Goal: Information Seeking & Learning: Learn about a topic

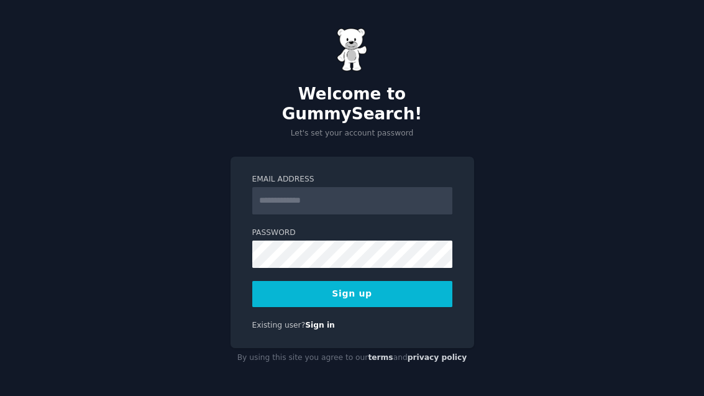
click at [400, 214] on input "Email Address" at bounding box center [352, 200] width 200 height 27
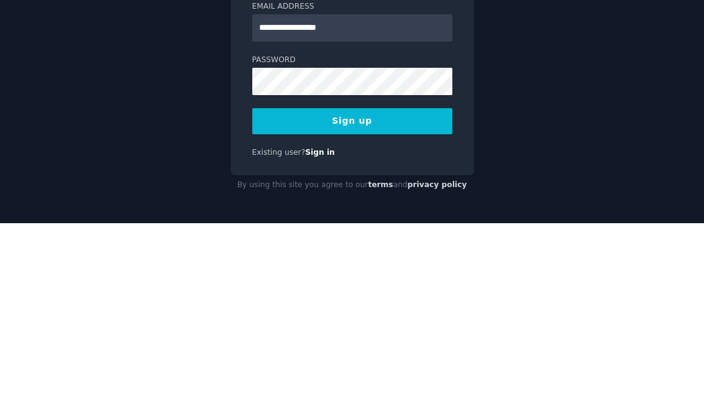
type input "**********"
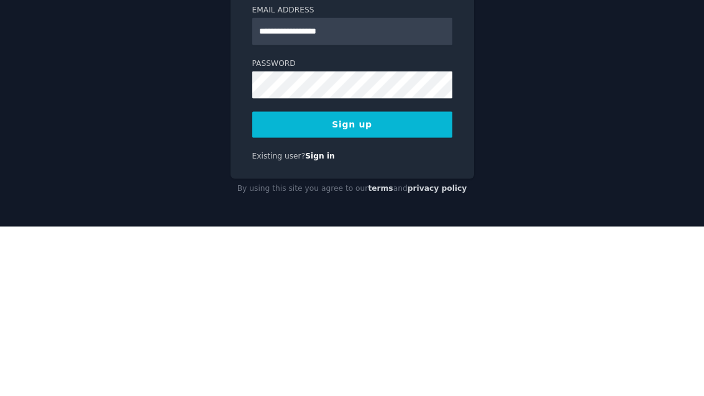
click at [415, 281] on button "Sign up" at bounding box center [352, 294] width 200 height 26
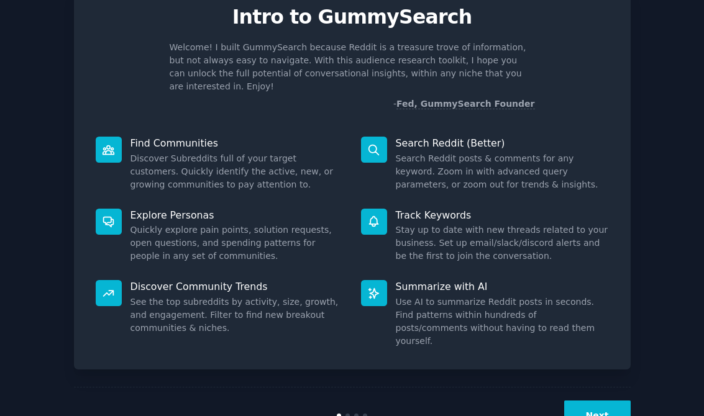
click at [602, 395] on button "Next" at bounding box center [597, 415] width 66 height 30
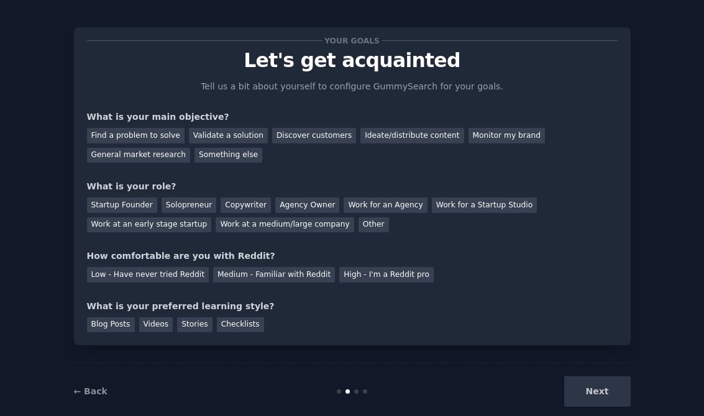
click at [152, 132] on div "Find a problem to solve" at bounding box center [135, 136] width 97 height 16
click at [218, 138] on div "Validate a solution" at bounding box center [228, 136] width 79 height 16
click at [156, 133] on div "Find a problem to solve" at bounding box center [135, 136] width 97 height 16
click at [140, 202] on div "Startup Founder" at bounding box center [122, 205] width 70 height 16
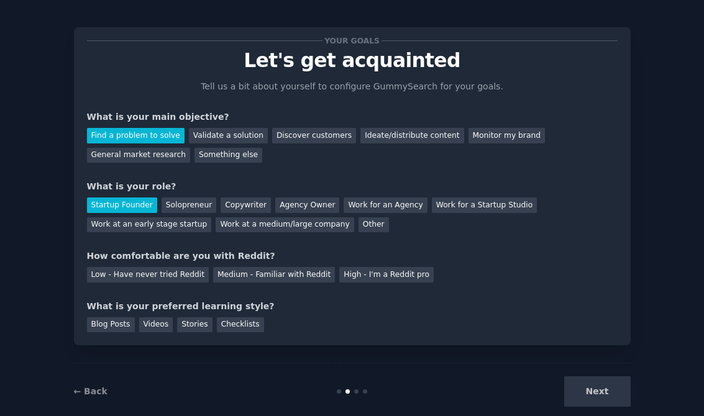
click at [186, 202] on div "Solopreneur" at bounding box center [188, 205] width 55 height 16
click at [278, 274] on div "Medium - Familiar with Reddit" at bounding box center [274, 275] width 122 height 16
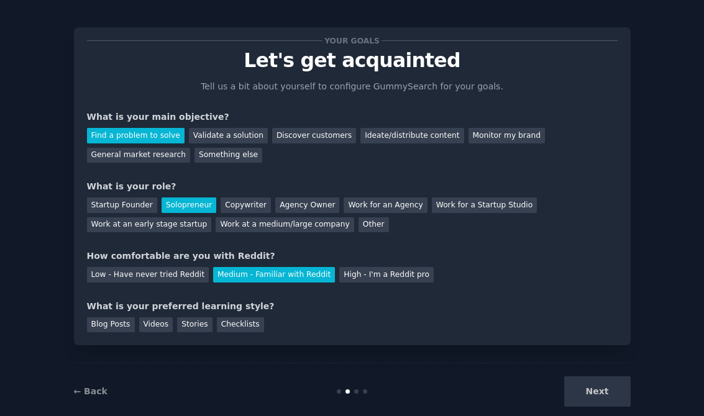
click at [116, 330] on div "Blog Posts" at bounding box center [111, 325] width 48 height 16
click at [604, 389] on button "Next" at bounding box center [597, 391] width 66 height 30
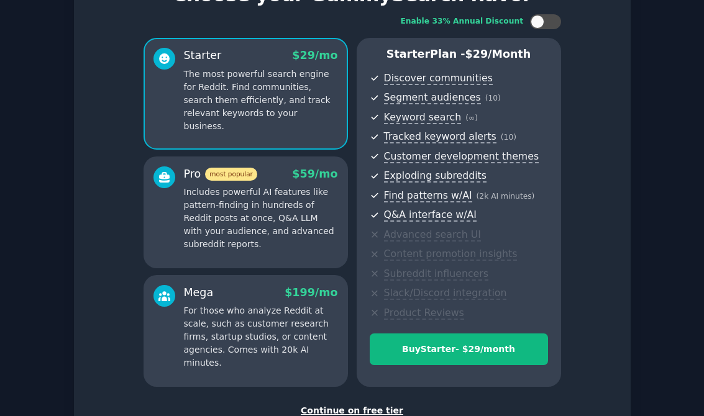
scroll to position [74, 0]
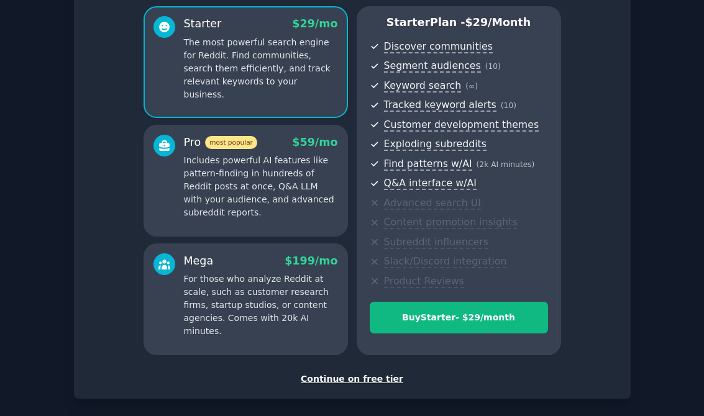
click at [373, 376] on div "Continue on free tier" at bounding box center [352, 379] width 530 height 13
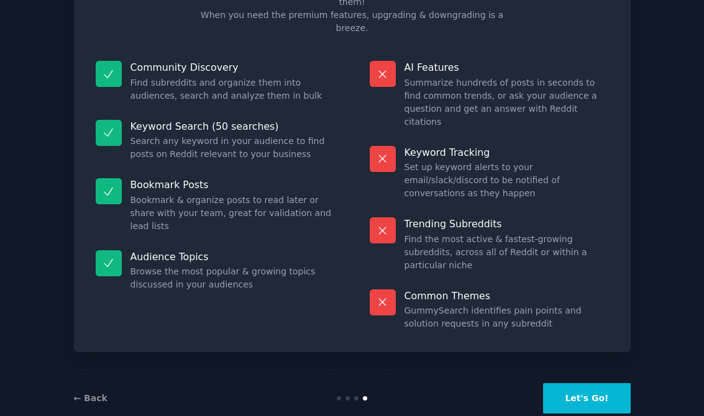
scroll to position [48, 0]
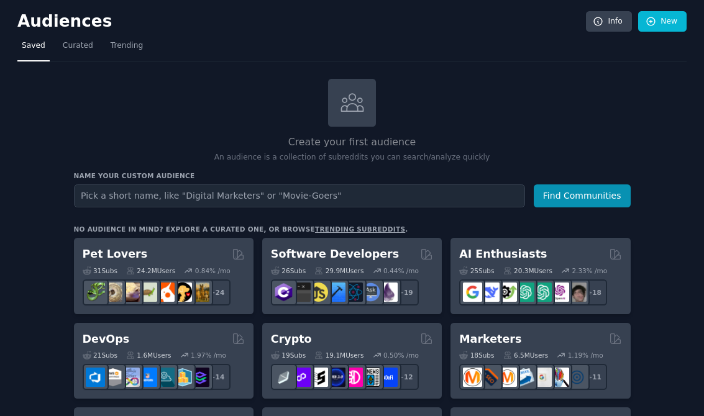
click at [450, 196] on input "text" at bounding box center [299, 195] width 451 height 23
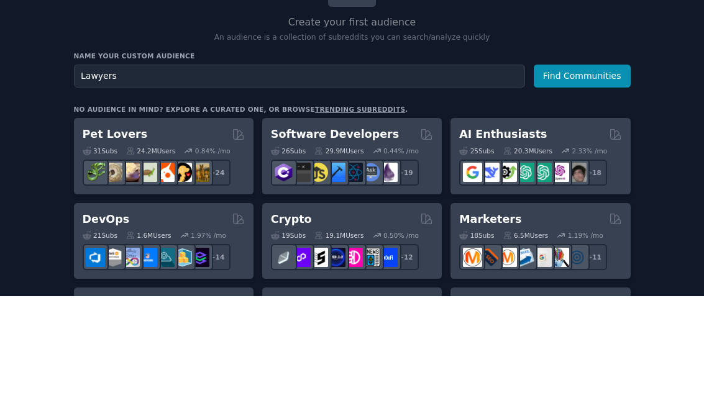
type input "Lawyers"
click at [597, 184] on button "Find Communities" at bounding box center [581, 195] width 97 height 23
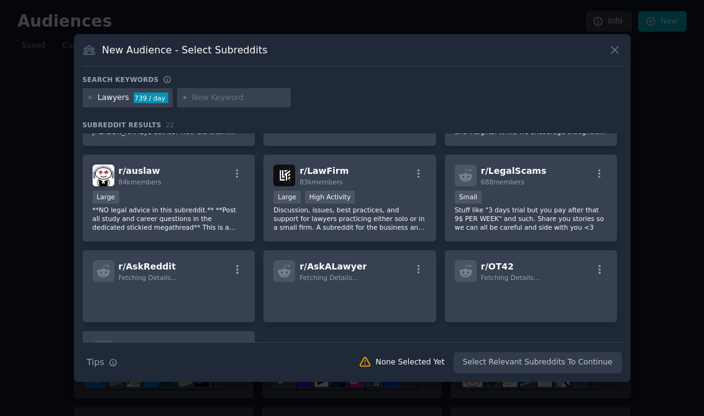
scroll to position [459, 0]
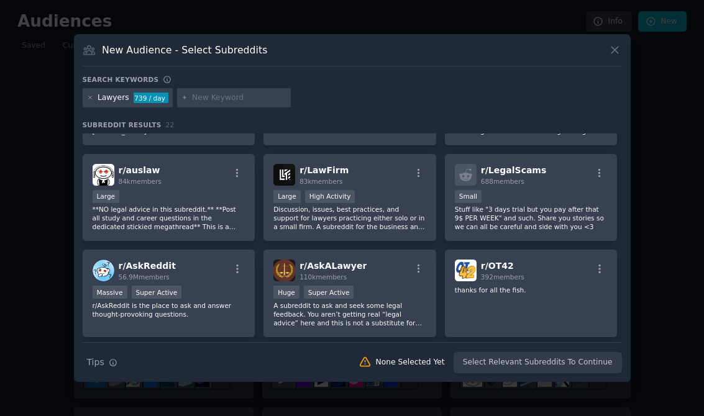
click at [394, 206] on div "Large High Activity" at bounding box center [349, 198] width 153 height 16
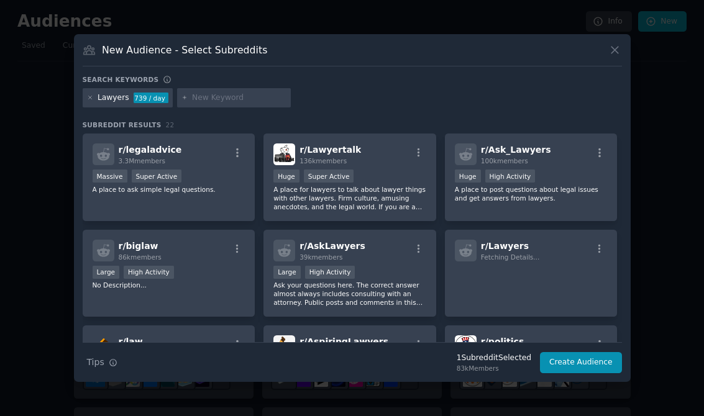
scroll to position [0, 0]
click at [396, 185] on div "Huge Super Active" at bounding box center [349, 178] width 153 height 16
click at [590, 369] on button "Create Audience" at bounding box center [581, 362] width 82 height 21
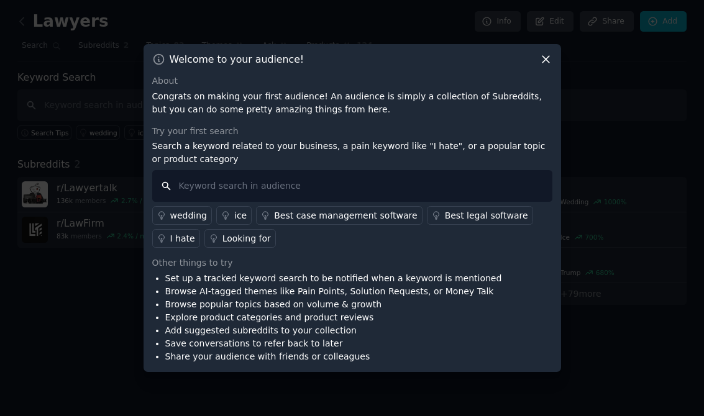
click at [302, 194] on input "text" at bounding box center [352, 186] width 400 height 32
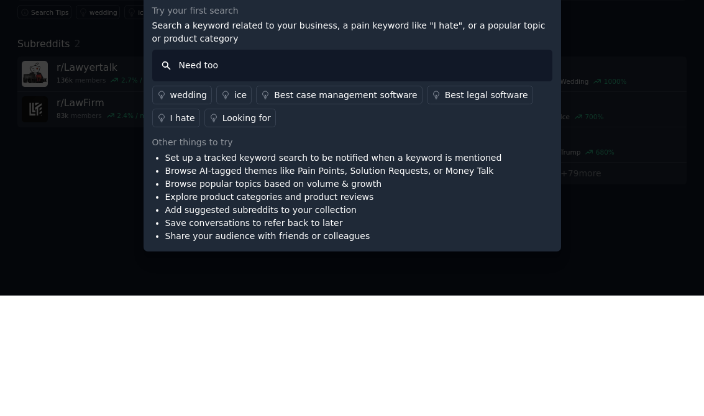
type input "Need tool"
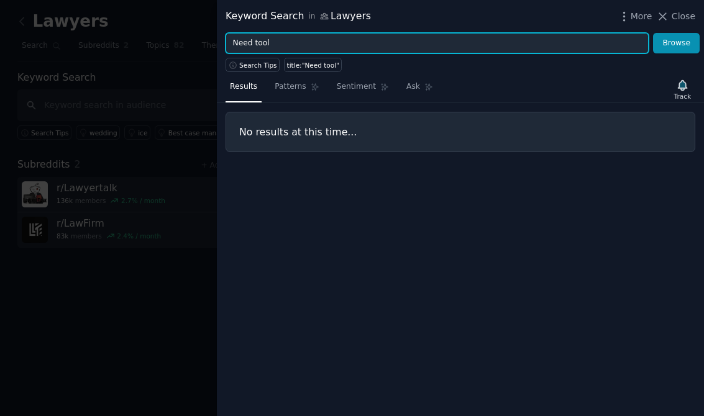
click at [359, 50] on input "Need tool" at bounding box center [436, 43] width 423 height 21
type input "N"
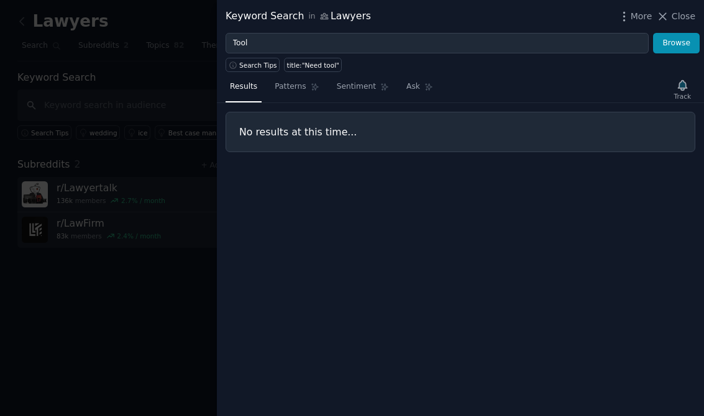
click at [676, 45] on button "Browse" at bounding box center [676, 43] width 47 height 21
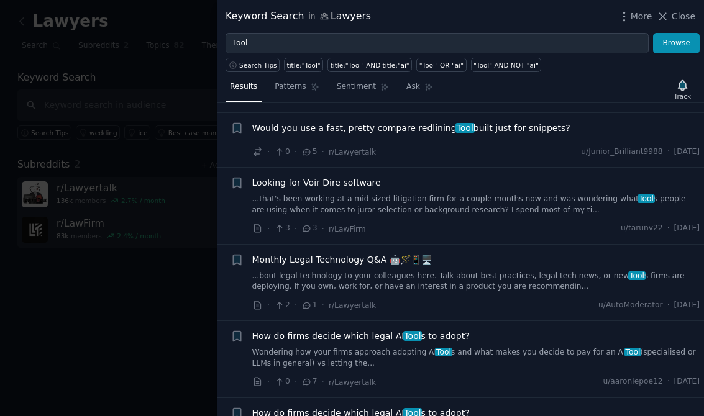
scroll to position [170, 0]
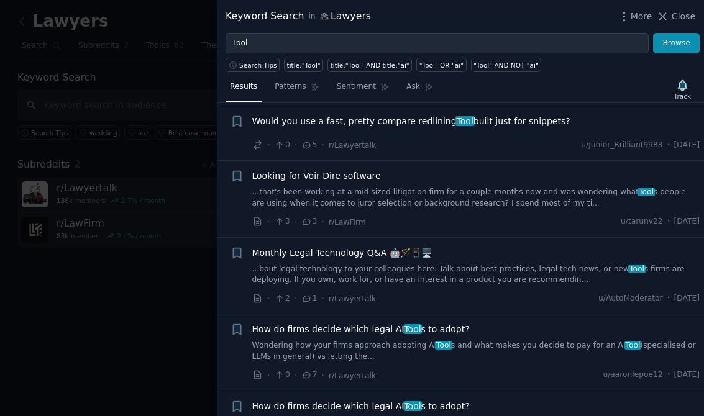
click at [670, 187] on link "...that's been working at a mid sized litigation firm for a couple months now a…" at bounding box center [476, 198] width 448 height 22
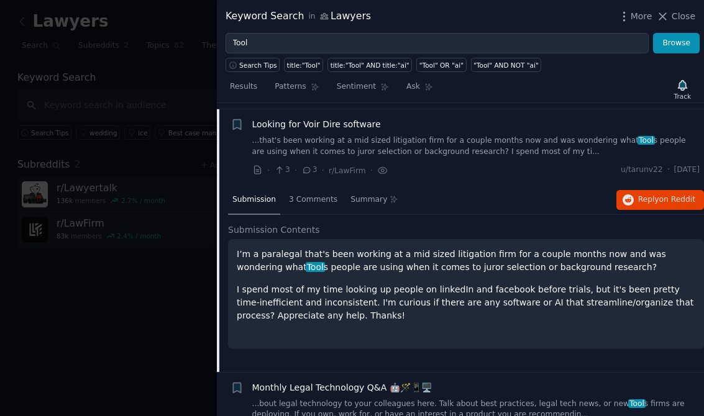
scroll to position [227, 0]
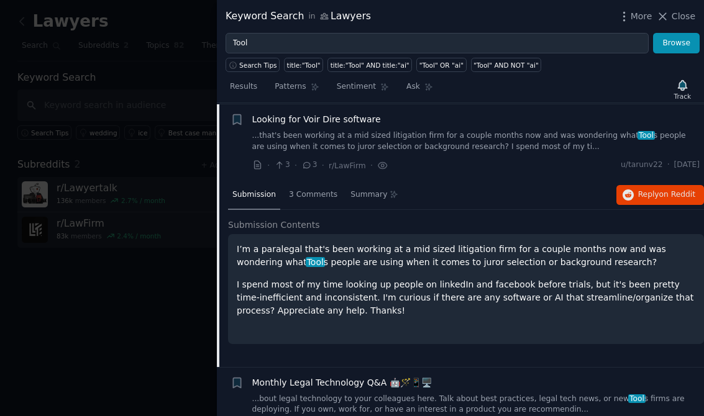
click at [610, 299] on p "I spend most of my time looking up people on linkedIn and facebook before trial…" at bounding box center [466, 297] width 458 height 39
click at [325, 192] on span "3 Comments" at bounding box center [313, 194] width 48 height 11
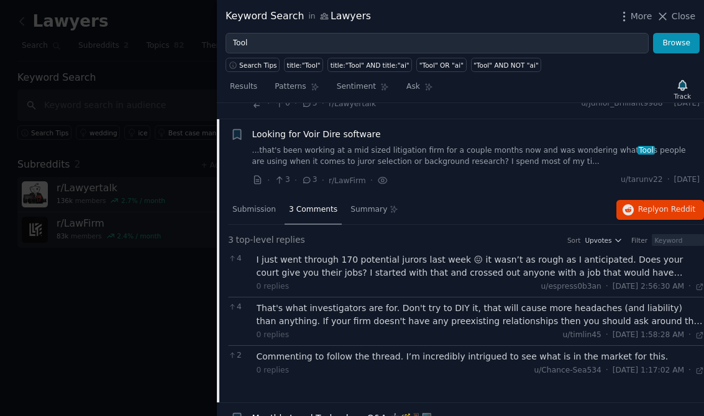
scroll to position [212, 0]
click at [563, 132] on div "Looking for Voir Dire software" at bounding box center [476, 133] width 448 height 13
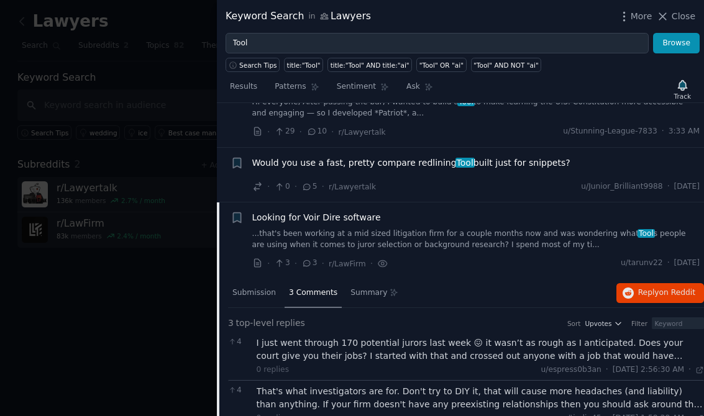
scroll to position [125, 0]
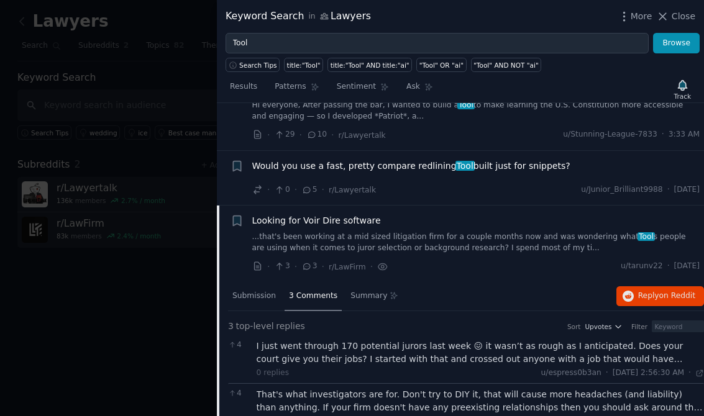
click at [587, 176] on div "Would you use a fast, pretty compare redlining Tool built just for snippets? · …" at bounding box center [476, 178] width 448 height 37
click at [481, 180] on div "Would you use a fast, pretty compare redlining Tool built just for snippets? · …" at bounding box center [476, 178] width 448 height 37
click at [525, 169] on span "Would you use a fast, pretty compare redlining Tool built just for snippets?" at bounding box center [411, 166] width 318 height 13
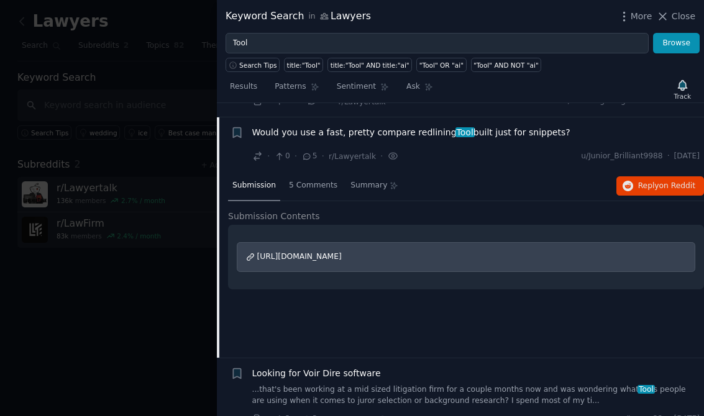
scroll to position [171, 0]
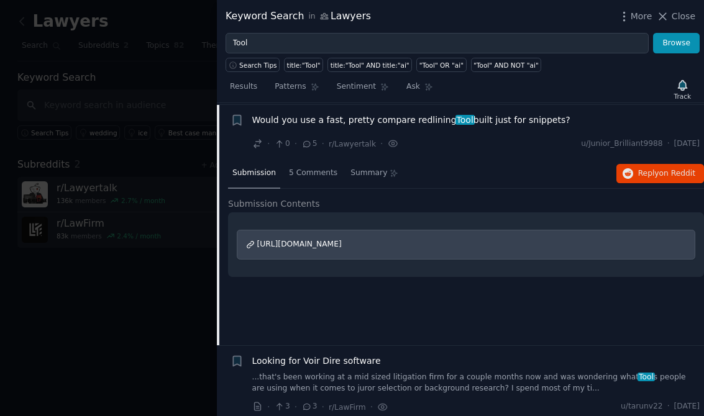
click at [319, 171] on span "5 Comments" at bounding box center [313, 173] width 48 height 11
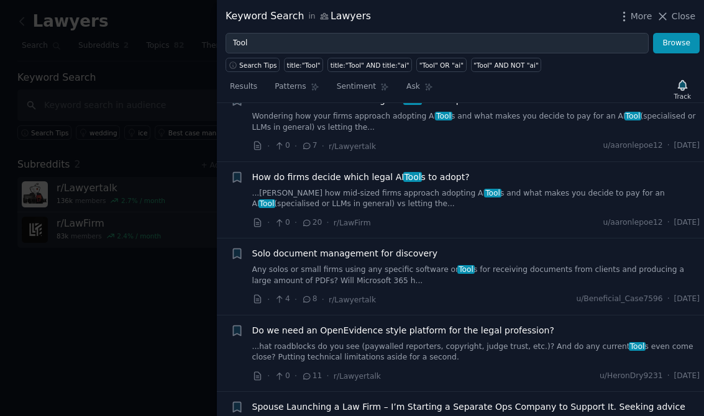
scroll to position [586, 0]
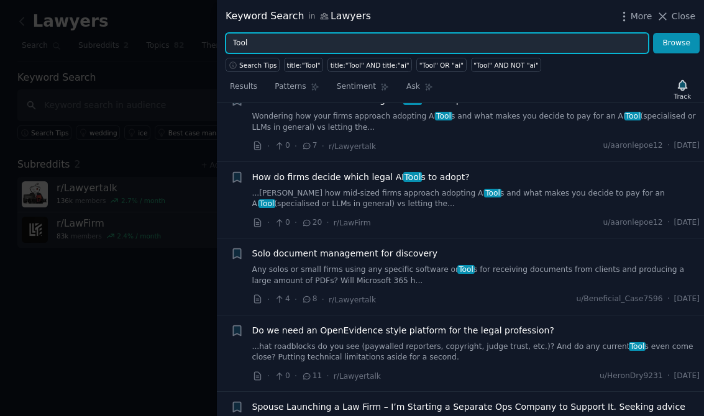
click at [379, 37] on input "Tool" at bounding box center [436, 43] width 423 height 21
click at [414, 37] on input "Tool" at bounding box center [436, 43] width 423 height 21
click at [430, 45] on input "Tool" at bounding box center [436, 43] width 423 height 21
type input "T"
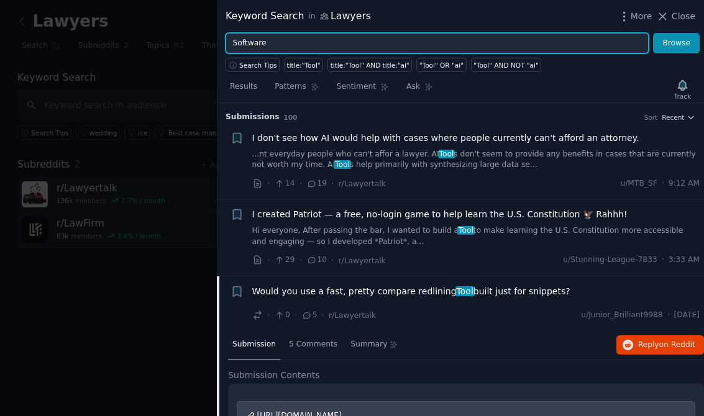
type input "Software"
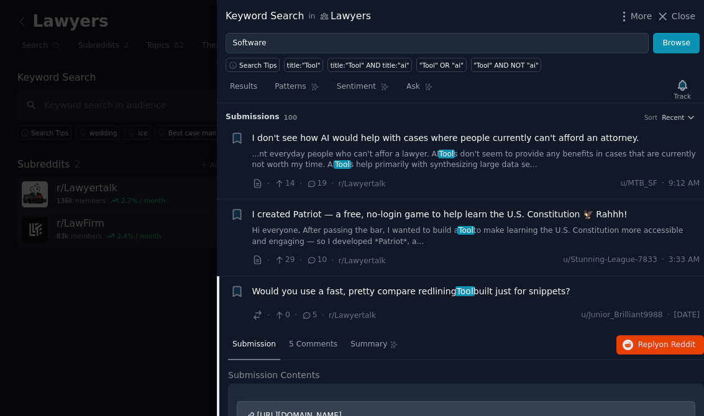
click at [681, 38] on button "Browse" at bounding box center [676, 43] width 47 height 21
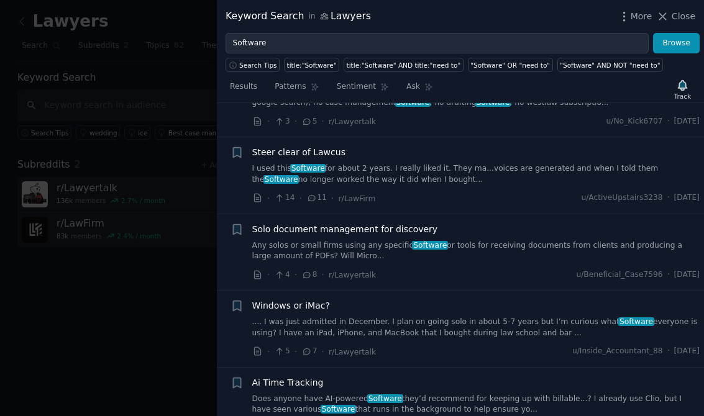
scroll to position [588, 0]
click at [641, 242] on link "Any solos or small firms using any specific Software or tools for receiving doc…" at bounding box center [476, 251] width 448 height 22
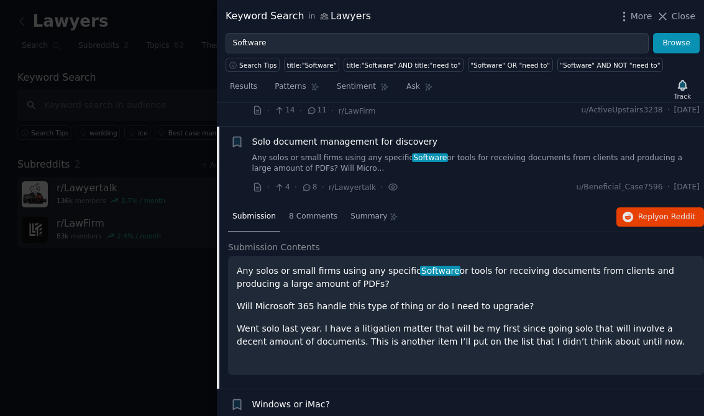
scroll to position [694, 0]
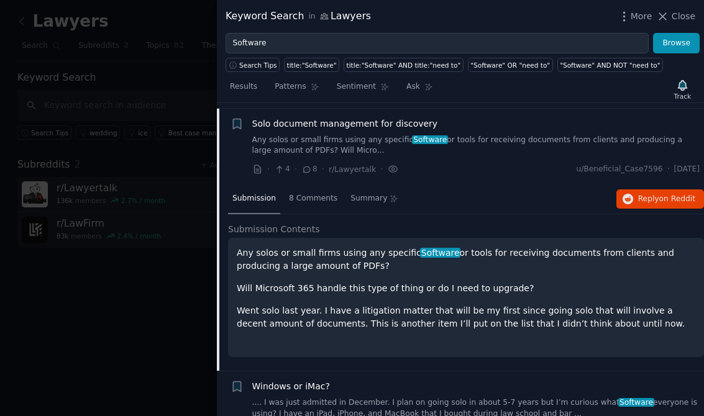
click at [313, 193] on span "8 Comments" at bounding box center [313, 198] width 48 height 11
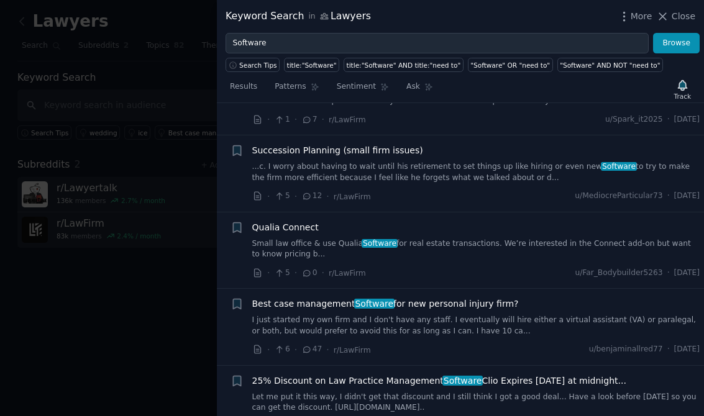
scroll to position [1446, 0]
click at [602, 317] on link "I just started my own firm and I don't have any staff. I eventually will hire e…" at bounding box center [476, 326] width 448 height 22
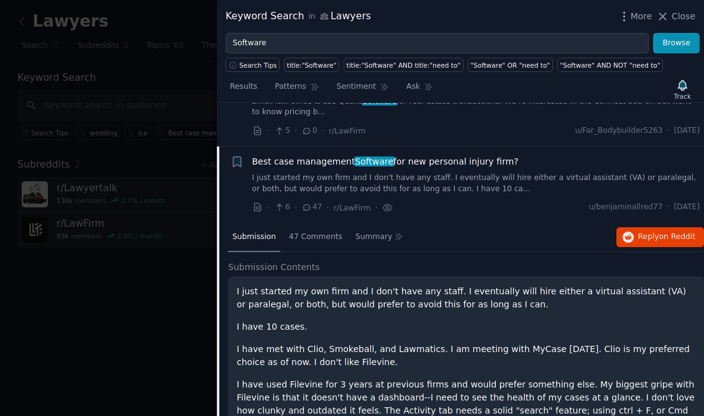
scroll to position [1346, 0]
click at [321, 232] on span "47 Comments" at bounding box center [315, 237] width 53 height 11
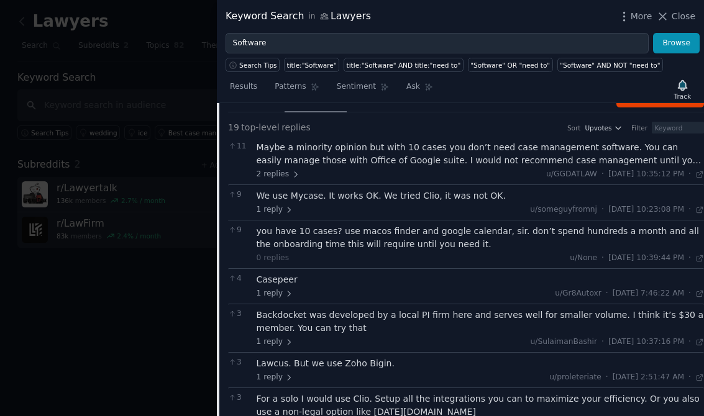
scroll to position [1485, 0]
click at [274, 204] on span "1 reply" at bounding box center [274, 209] width 37 height 11
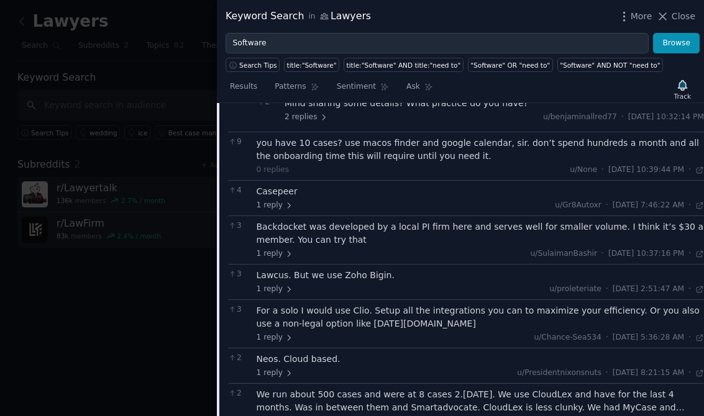
scroll to position [1599, 0]
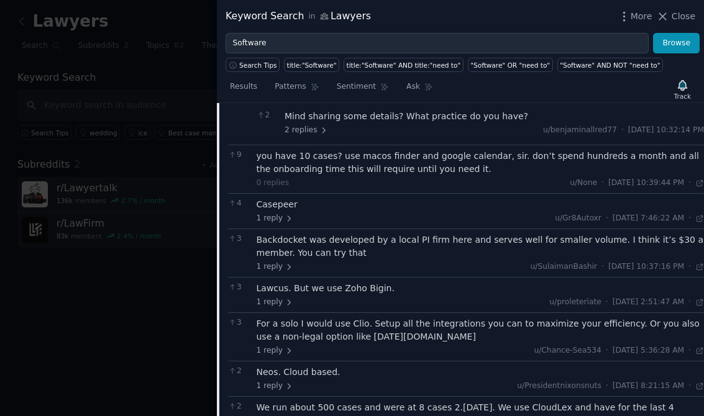
click at [682, 16] on span "Close" at bounding box center [683, 16] width 24 height 13
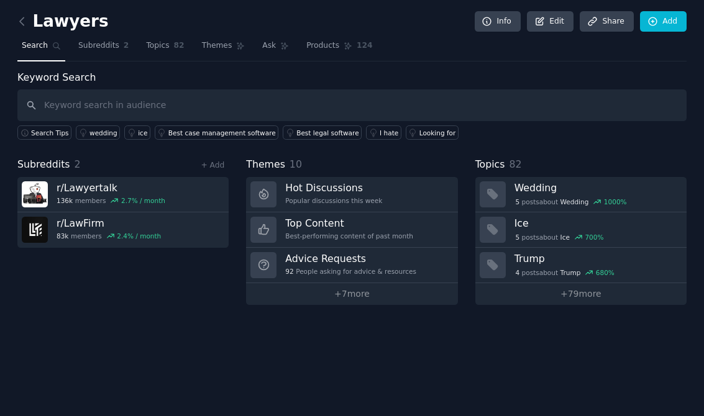
click at [615, 292] on link "+ 79 more" at bounding box center [580, 294] width 211 height 22
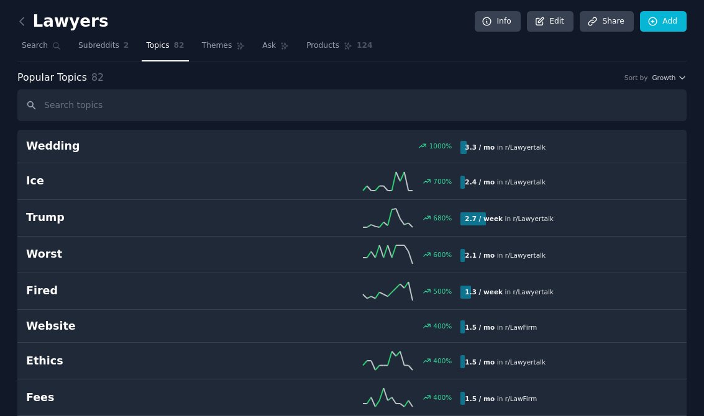
click at [619, 262] on div "Worst 600 % 2.1 / mo in r/ Lawyertalk" at bounding box center [351, 254] width 651 height 19
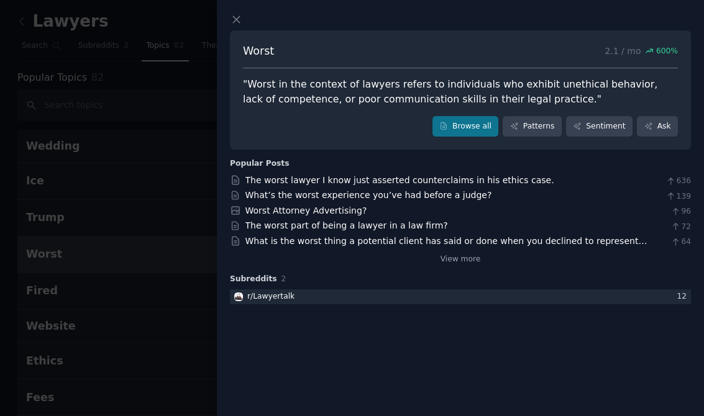
click at [237, 17] on icon at bounding box center [236, 19] width 13 height 13
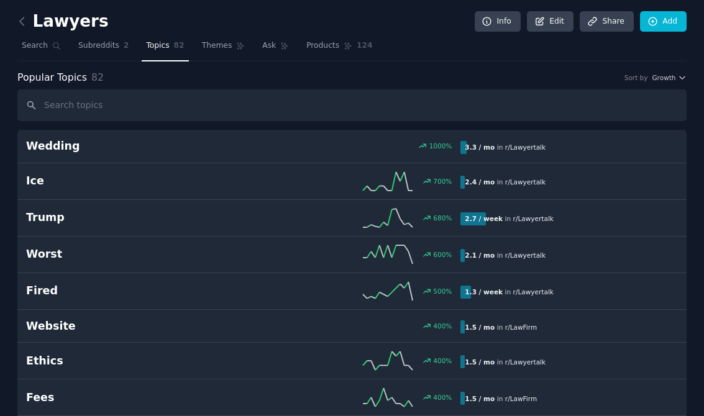
click at [40, 50] on span "Search" at bounding box center [35, 45] width 26 height 11
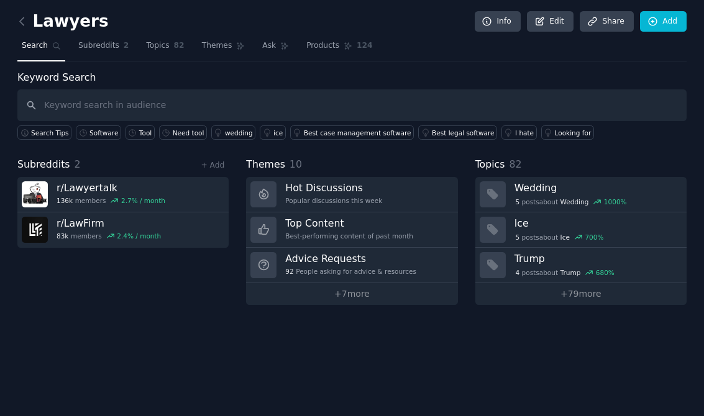
click at [102, 52] on link "Subreddits 2" at bounding box center [103, 48] width 59 height 25
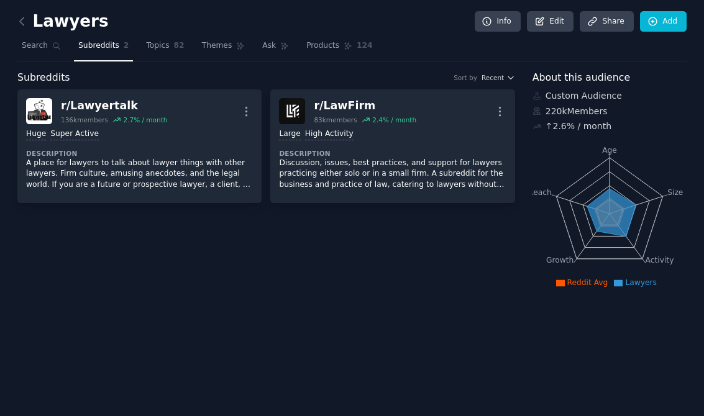
click at [27, 40] on link "Search" at bounding box center [41, 48] width 48 height 25
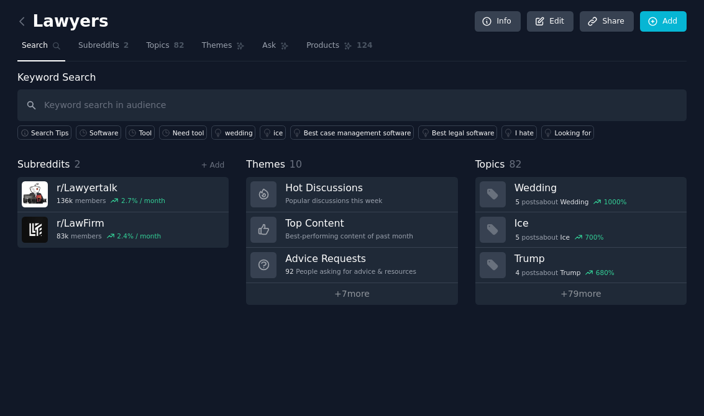
click at [25, 24] on icon at bounding box center [22, 21] width 13 height 13
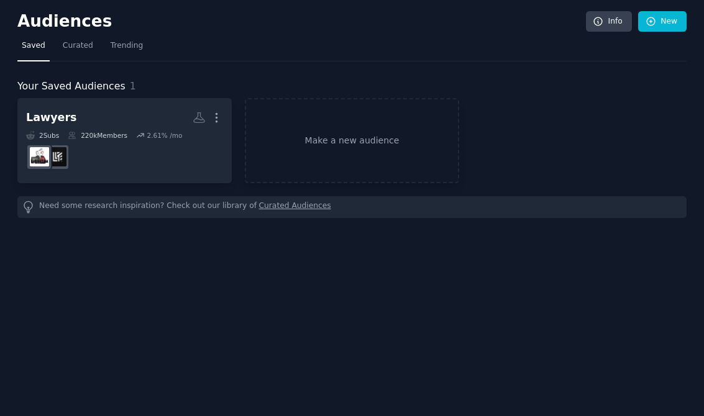
click at [612, 30] on link "Info" at bounding box center [609, 21] width 46 height 21
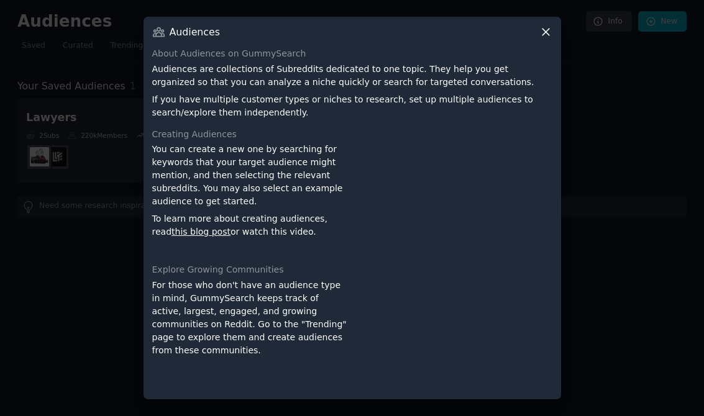
click at [544, 38] on icon at bounding box center [545, 31] width 13 height 13
